Goal: Task Accomplishment & Management: Manage account settings

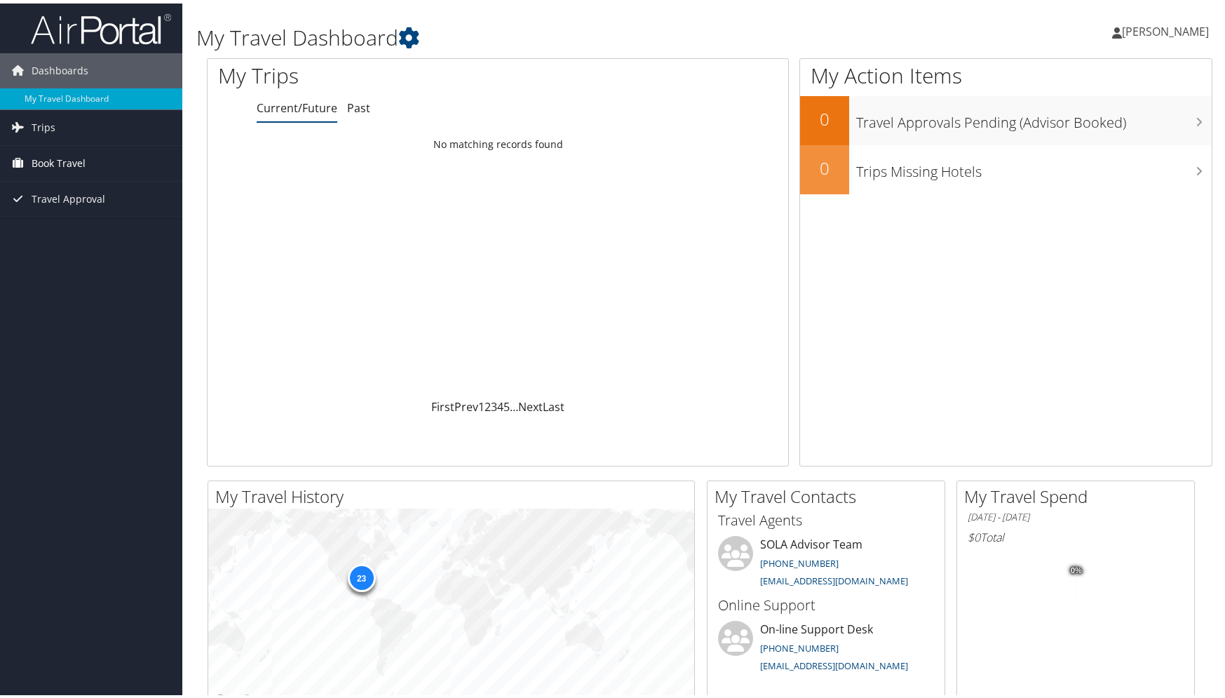
click at [54, 160] on span "Book Travel" at bounding box center [59, 159] width 54 height 35
click at [90, 205] on link "Book/Manage Online Trips" at bounding box center [91, 208] width 182 height 21
click at [53, 191] on span "Travel Approval" at bounding box center [69, 195] width 74 height 35
click at [84, 285] on link "Approvals (Beta)" at bounding box center [91, 286] width 182 height 21
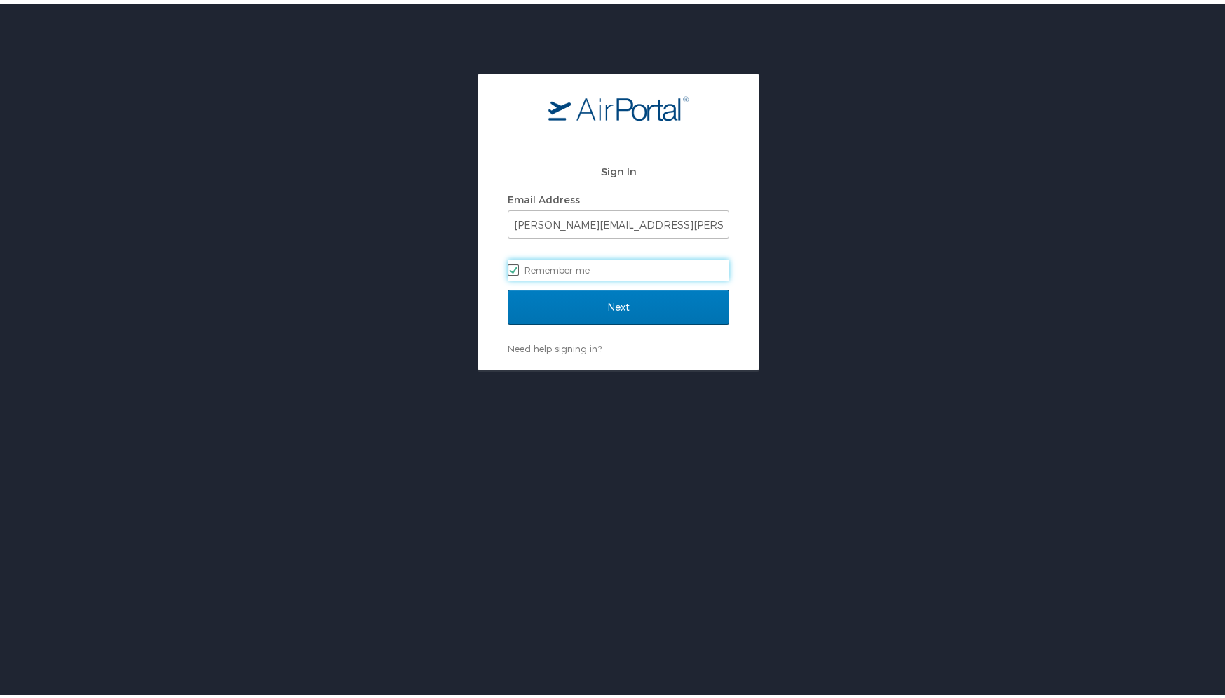
click at [564, 266] on label "Remember me" at bounding box center [619, 266] width 222 height 21
click at [517, 266] on input "Remember me" at bounding box center [512, 265] width 9 height 9
click at [508, 266] on label "Remember me" at bounding box center [619, 266] width 222 height 21
click at [508, 266] on input "Remember me" at bounding box center [512, 265] width 9 height 9
checkbox input "true"
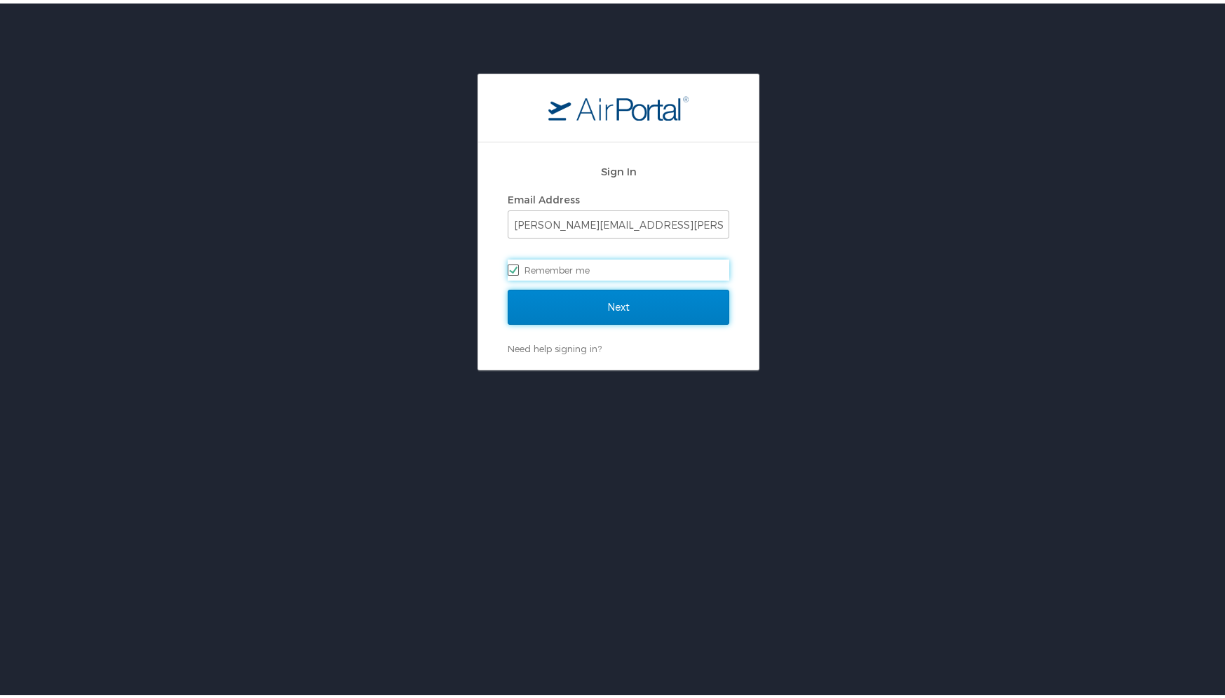
click at [625, 306] on input "Next" at bounding box center [619, 303] width 222 height 35
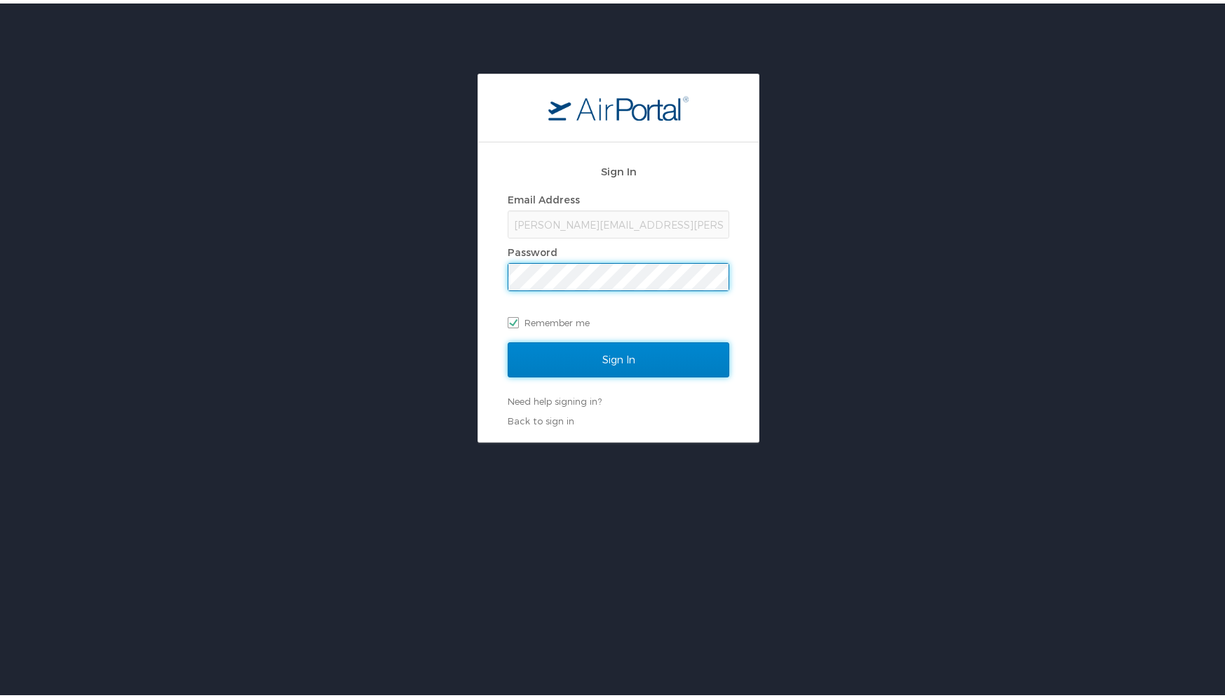
click at [585, 357] on input "Sign In" at bounding box center [619, 356] width 222 height 35
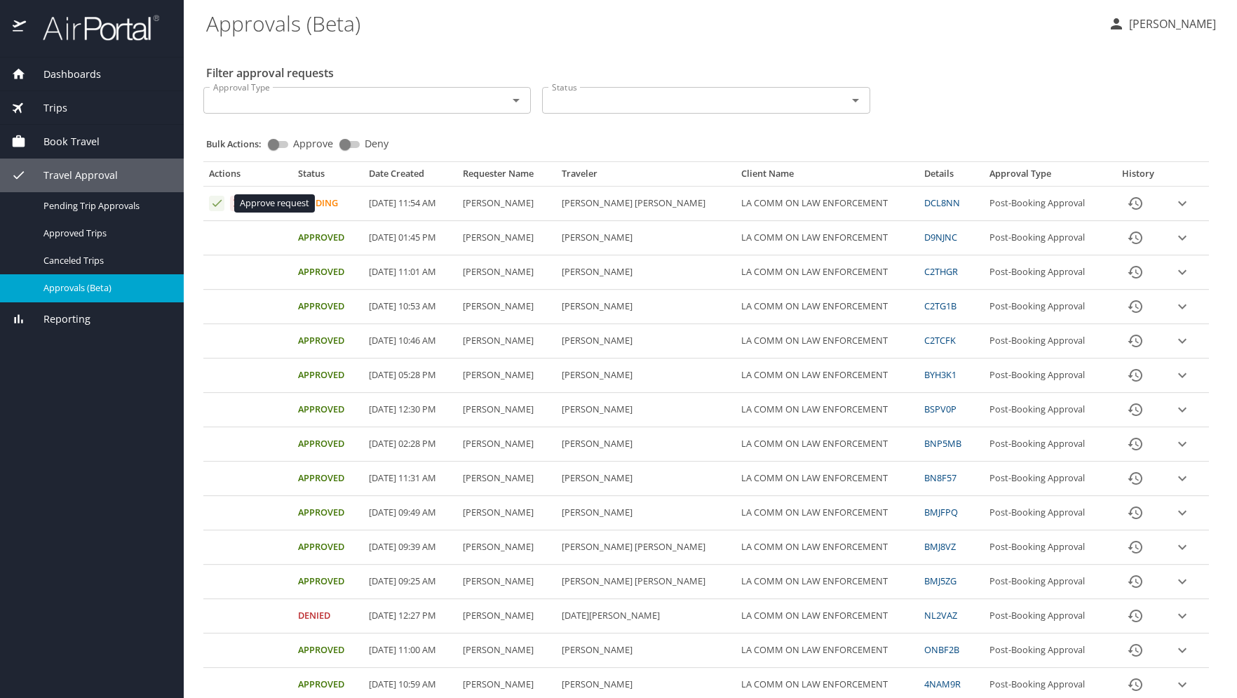
click at [214, 198] on icon "Approval table" at bounding box center [216, 202] width 13 height 13
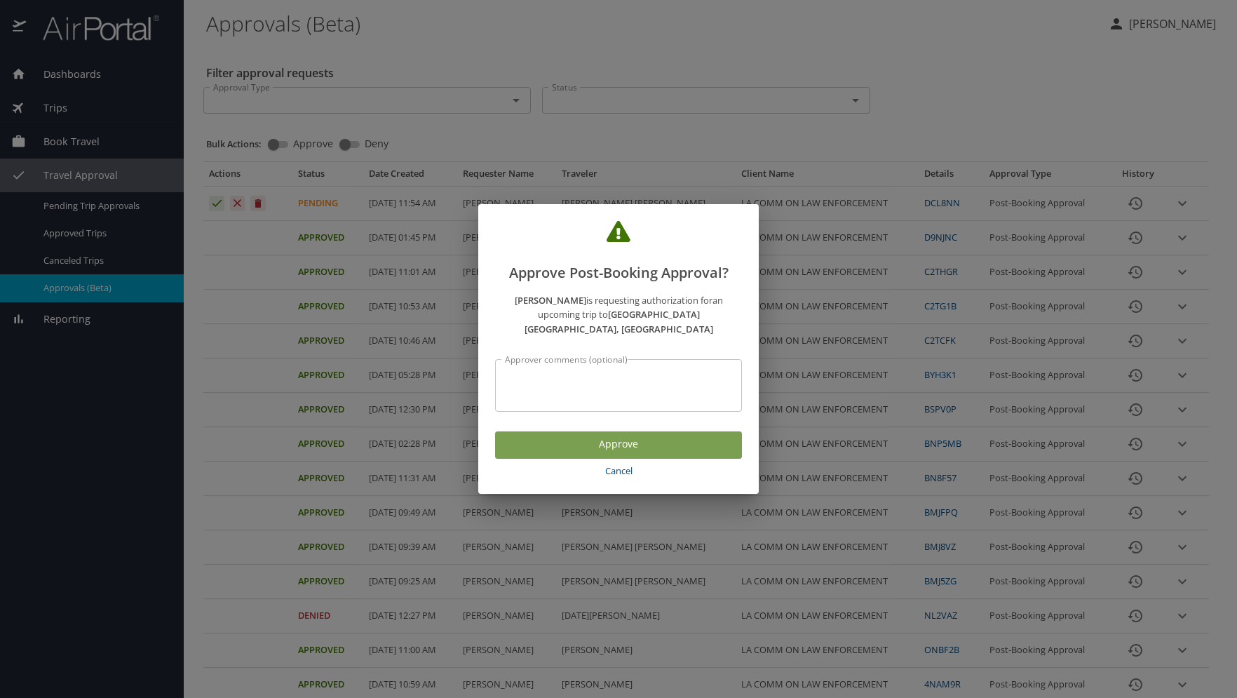
click at [606, 437] on span "Approve" at bounding box center [618, 444] width 224 height 18
